Goal: Submit feedback/report problem: Submit feedback/report problem

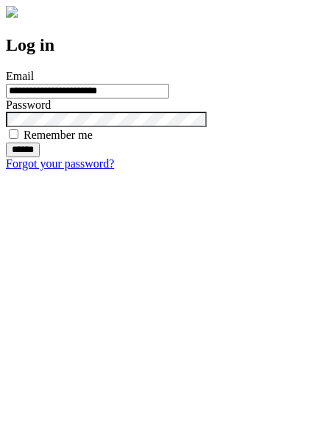
click at [40, 157] on input "******" at bounding box center [23, 150] width 34 height 15
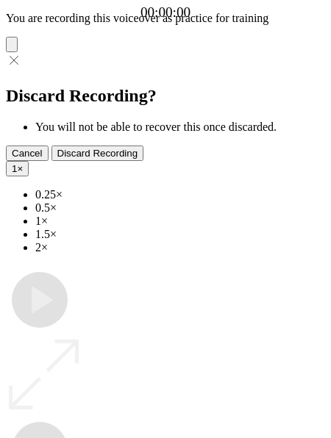
type input "**********"
